Goal: Task Accomplishment & Management: Complete application form

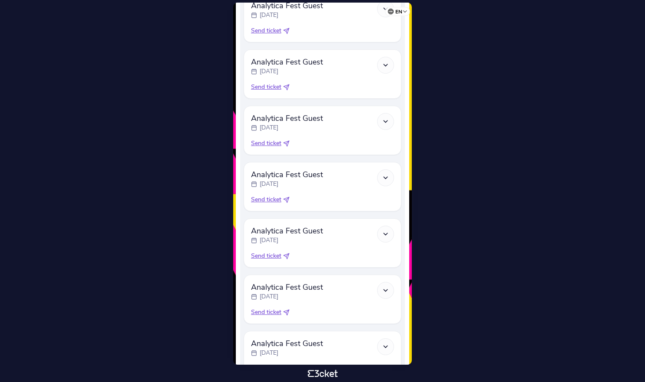
scroll to position [429, 0]
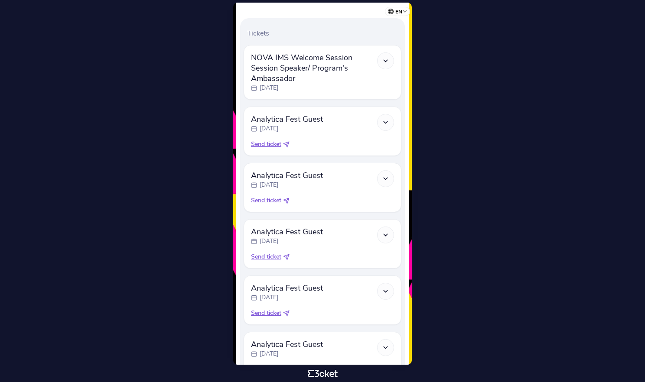
scroll to position [274, 0]
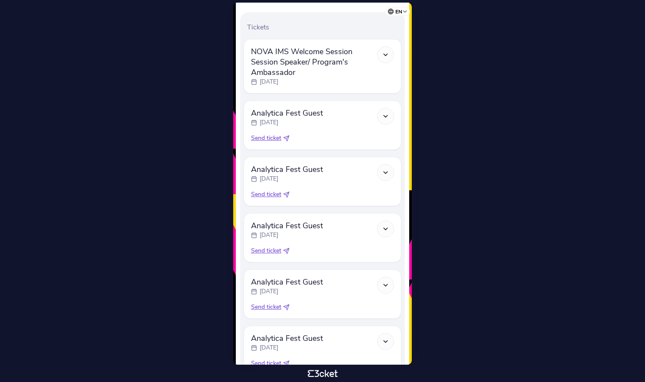
click at [267, 138] on span "Send ticket" at bounding box center [266, 138] width 30 height 9
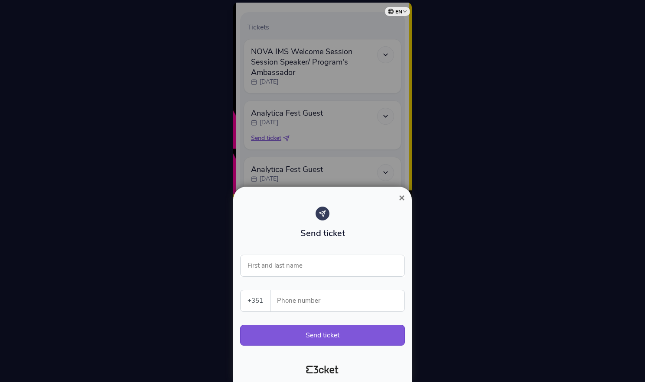
click at [183, 248] on div at bounding box center [322, 191] width 645 height 382
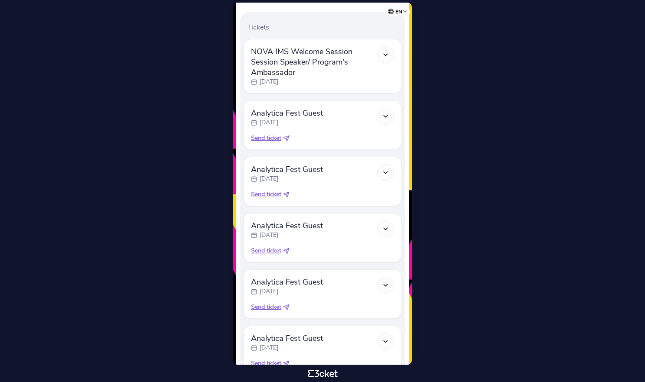
click at [274, 137] on span "Send ticket" at bounding box center [266, 138] width 30 height 9
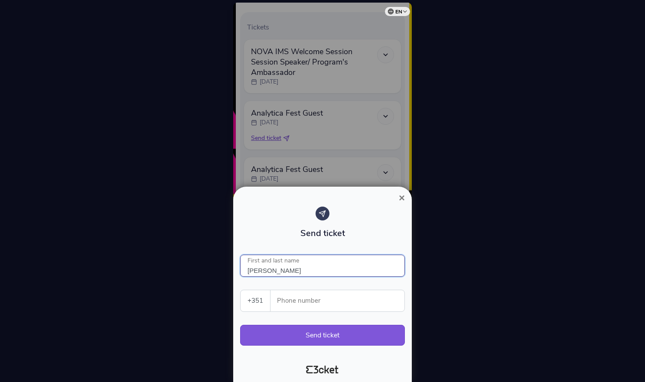
type input "[PERSON_NAME]"
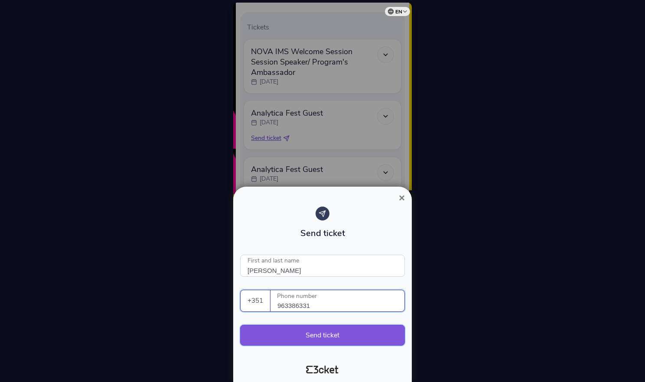
type input "963386331"
click at [290, 338] on button "Send ticket" at bounding box center [322, 335] width 165 height 21
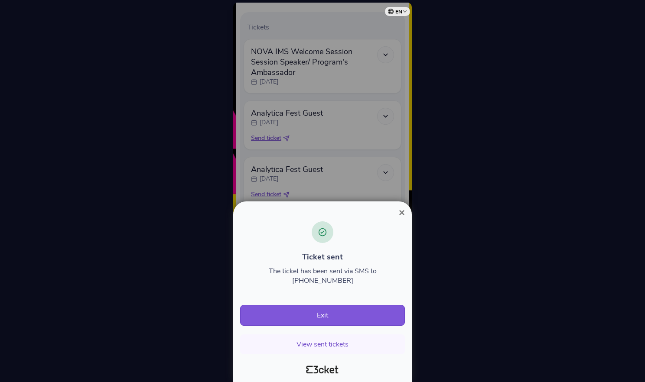
click at [402, 212] on span "×" at bounding box center [402, 213] width 6 height 12
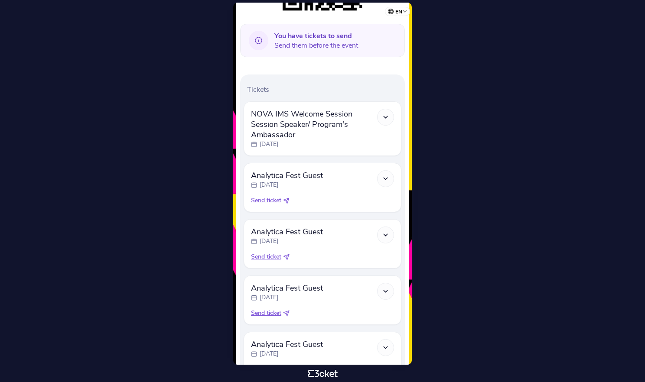
scroll to position [212, 0]
click at [268, 200] on span "Send ticket" at bounding box center [266, 200] width 30 height 9
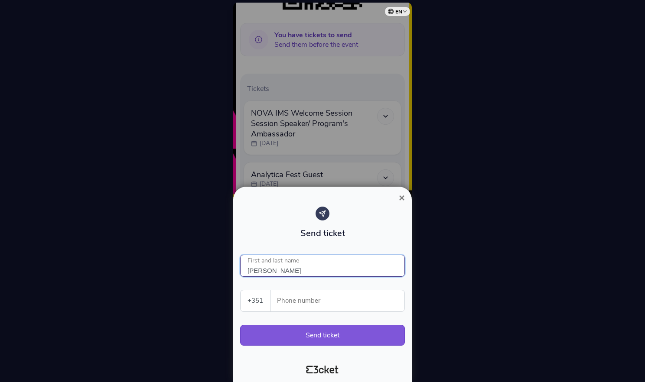
type input "Rui Borges"
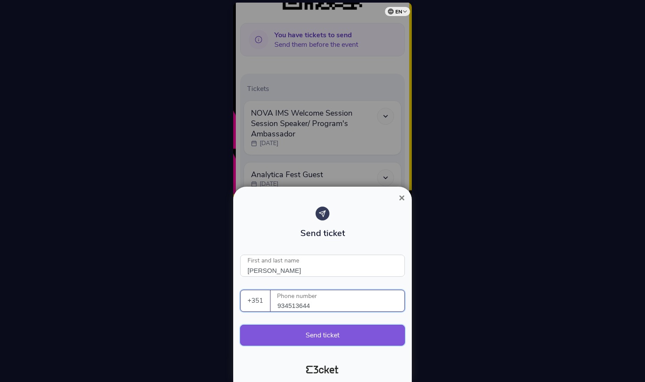
type input "934513644"
click at [301, 332] on button "Send ticket" at bounding box center [322, 335] width 165 height 21
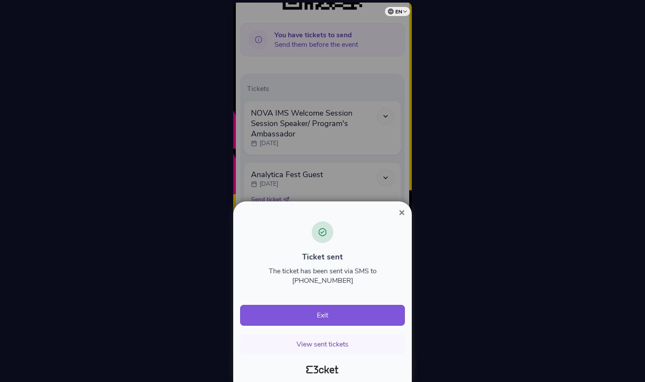
click at [402, 215] on span "×" at bounding box center [402, 213] width 6 height 12
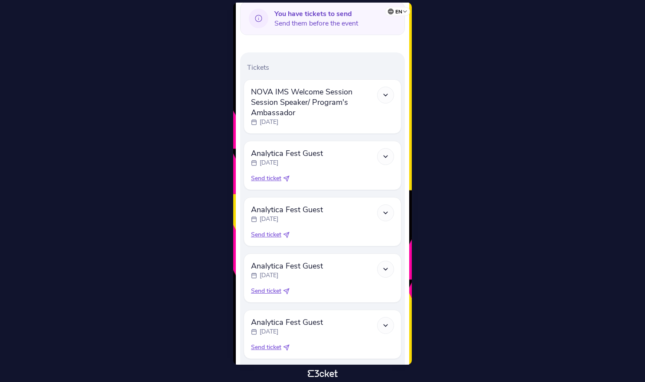
scroll to position [239, 0]
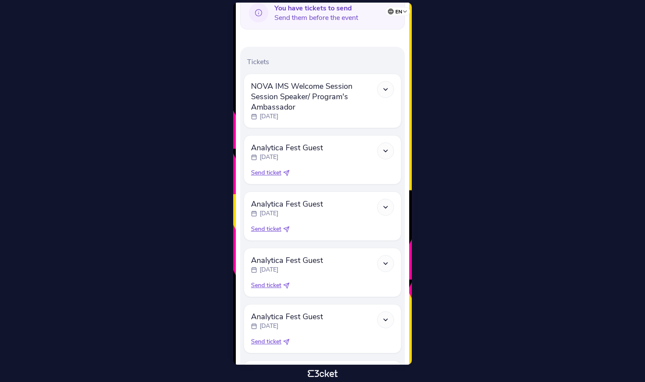
click at [268, 173] on span "Send ticket" at bounding box center [266, 173] width 30 height 9
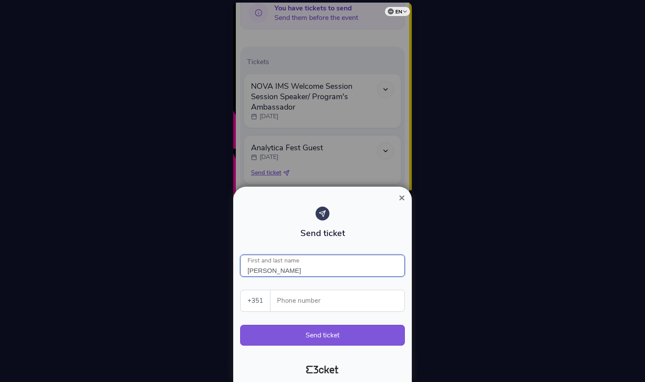
type input "[PERSON_NAME]"
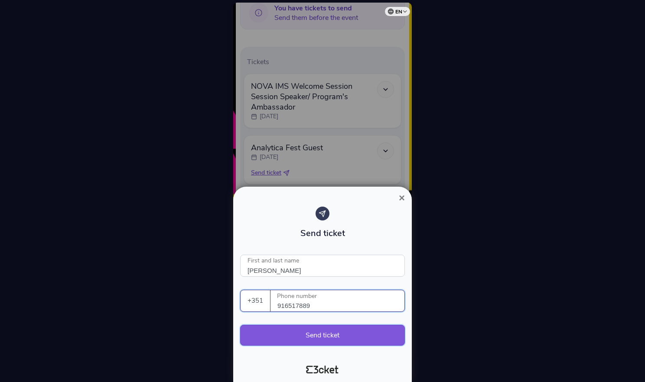
type input "916517889"
click at [276, 337] on button "Send ticket" at bounding box center [322, 335] width 165 height 21
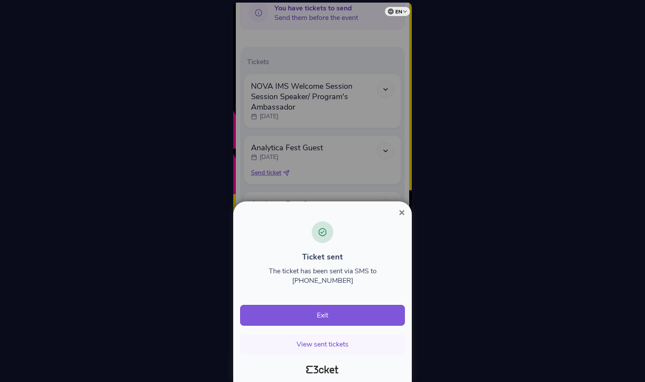
click at [401, 213] on span "×" at bounding box center [402, 213] width 6 height 12
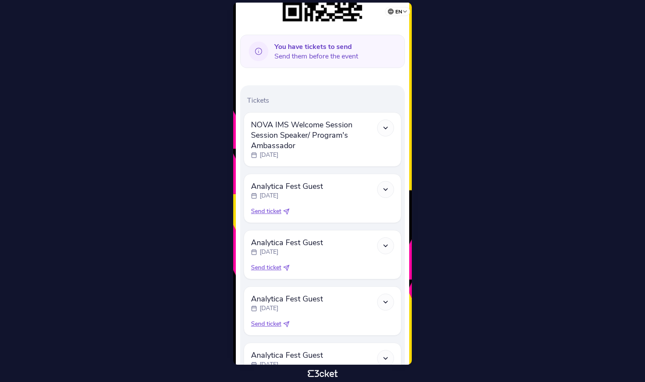
scroll to position [223, 0]
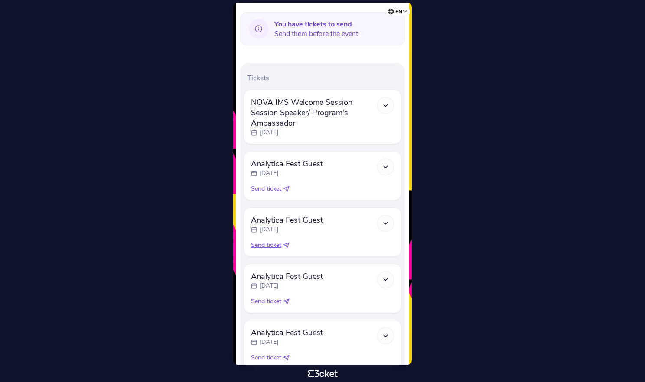
click at [264, 187] on span "Send ticket" at bounding box center [266, 189] width 30 height 9
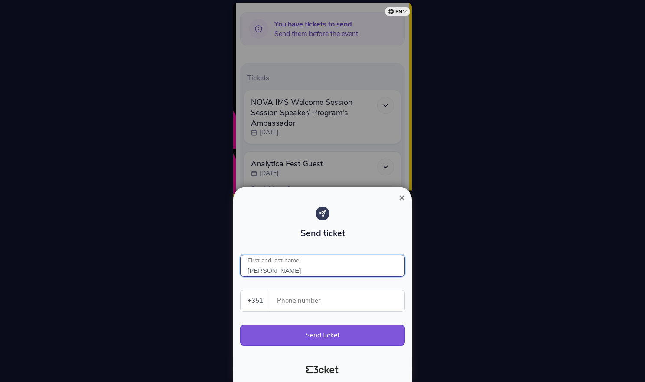
type input "[PERSON_NAME]"
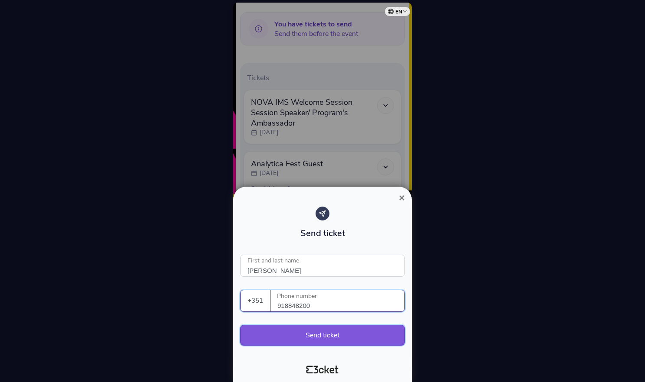
type input "918848200"
click at [297, 338] on button "Send ticket" at bounding box center [322, 335] width 165 height 21
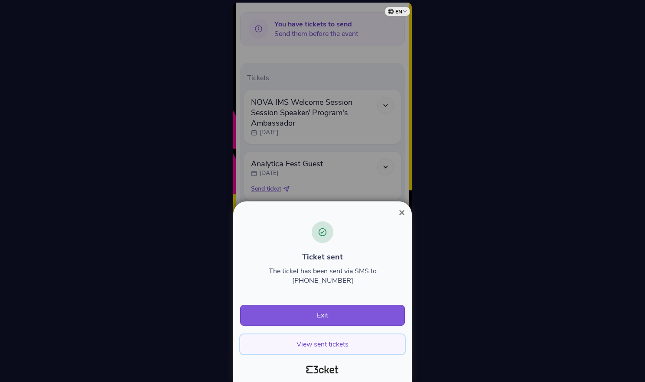
click at [313, 345] on button "View sent tickets" at bounding box center [322, 345] width 165 height 20
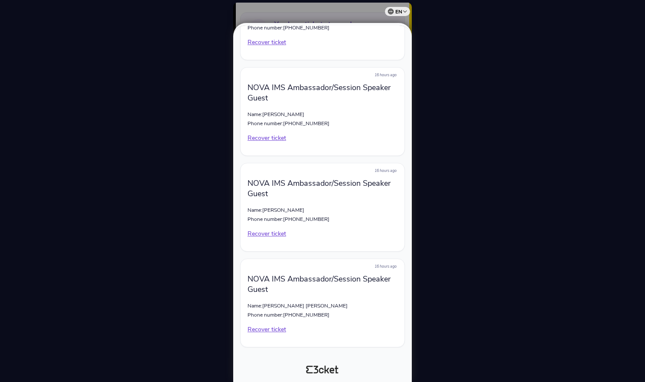
click at [205, 39] on div at bounding box center [322, 191] width 645 height 382
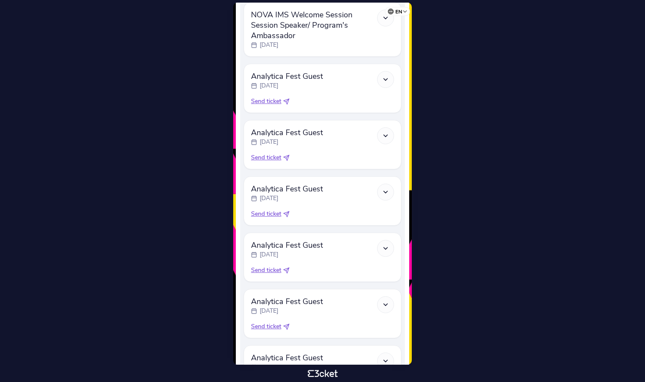
scroll to position [326, 0]
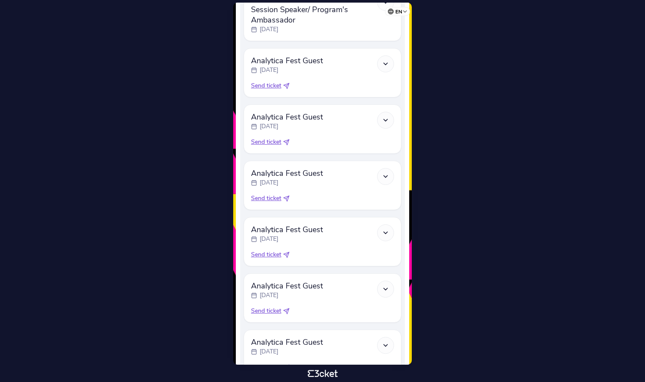
click at [262, 86] on span "Send ticket" at bounding box center [266, 86] width 30 height 9
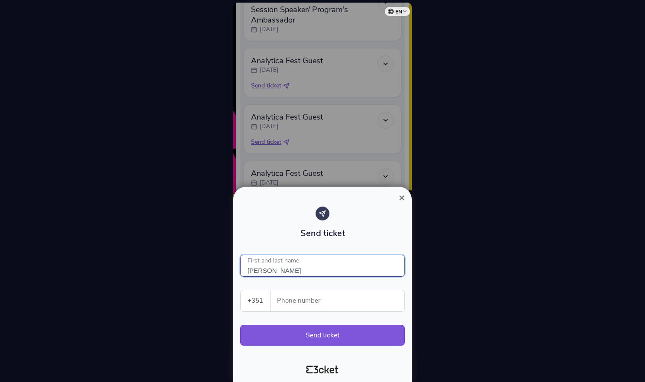
type input "[PERSON_NAME]"
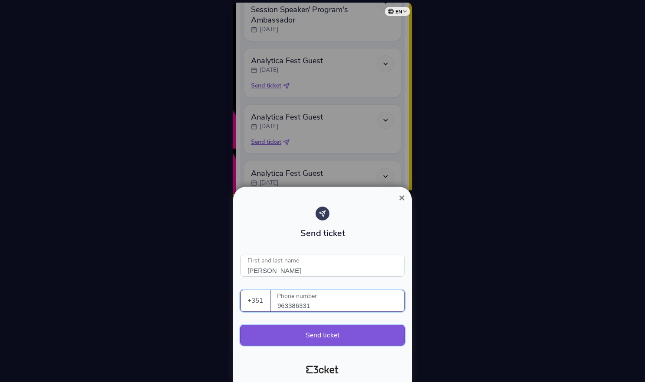
type input "963386331"
click at [326, 333] on button "Send ticket" at bounding box center [322, 335] width 165 height 21
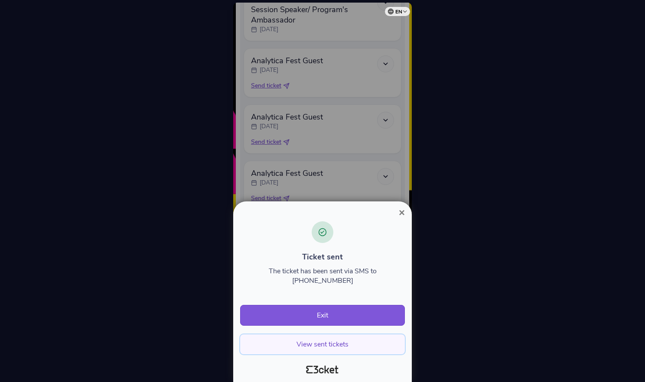
click at [328, 344] on button "View sent tickets" at bounding box center [322, 345] width 165 height 20
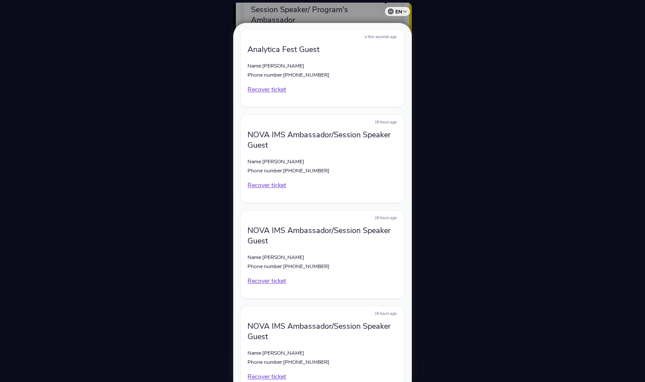
scroll to position [395, 0]
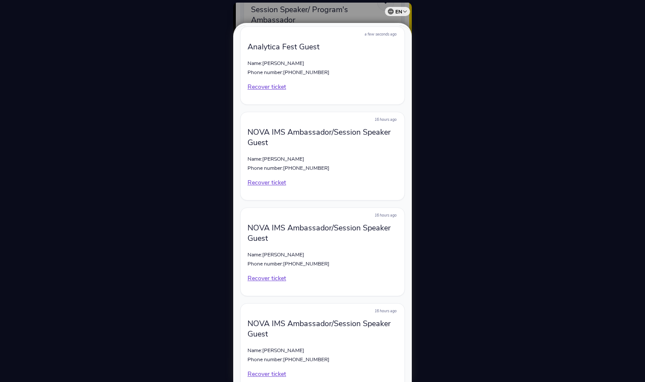
click at [467, 101] on div at bounding box center [322, 191] width 645 height 382
